Goal: Transaction & Acquisition: Subscribe to service/newsletter

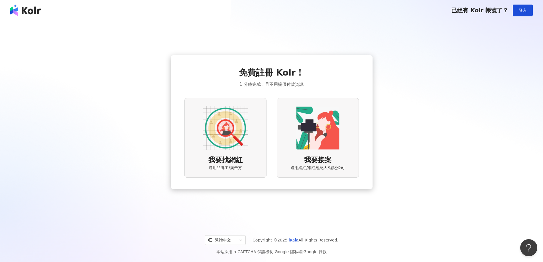
click at [391, 134] on div "免費註冊 Kolr！ 1 分鐘完成，且不用提供付款資訊 我要找網紅 適用品牌主/廣告方 我要接案 適用網紅/網紅經紀人/經紀公司" at bounding box center [271, 122] width 529 height 194
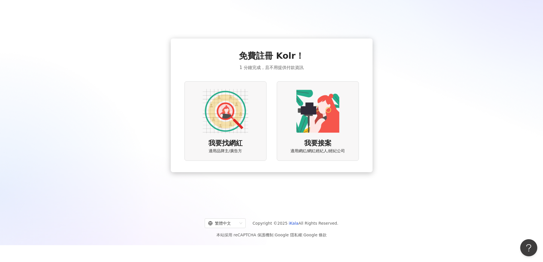
scroll to position [26, 0]
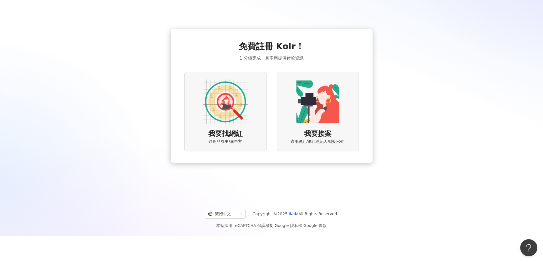
click at [232, 111] on img at bounding box center [226, 102] width 46 height 46
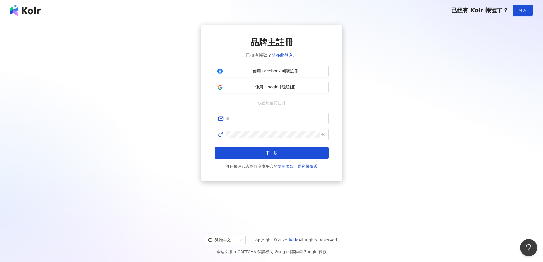
click at [432, 175] on div "品牌主註冊 已擁有帳號？ 請在此登入。 使用 Facebook 帳號註冊 使用 Google 帳號註冊 或使用信箱註冊 下一步 註冊帳戶代表您同意本平台的 使…" at bounding box center [271, 103] width 529 height 156
click at [23, 13] on img at bounding box center [25, 10] width 31 height 11
